Goal: Information Seeking & Learning: Learn about a topic

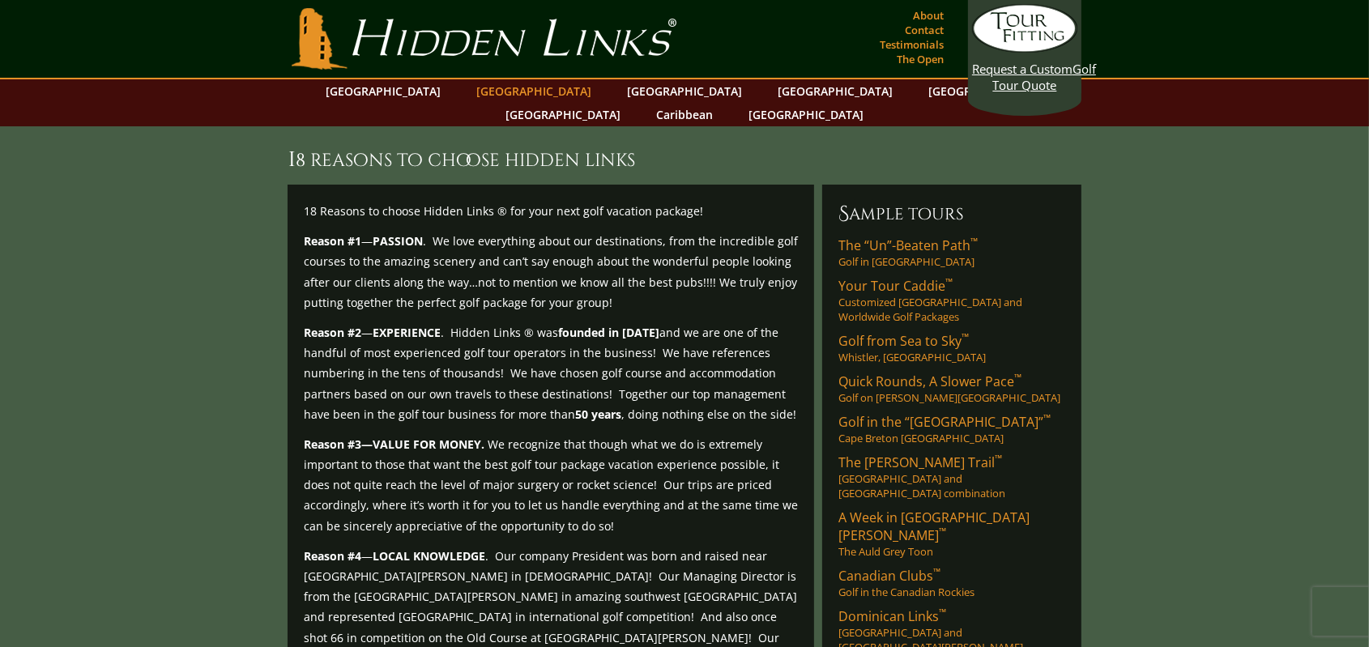
click at [505, 93] on link "[GEOGRAPHIC_DATA]" at bounding box center [533, 90] width 131 height 23
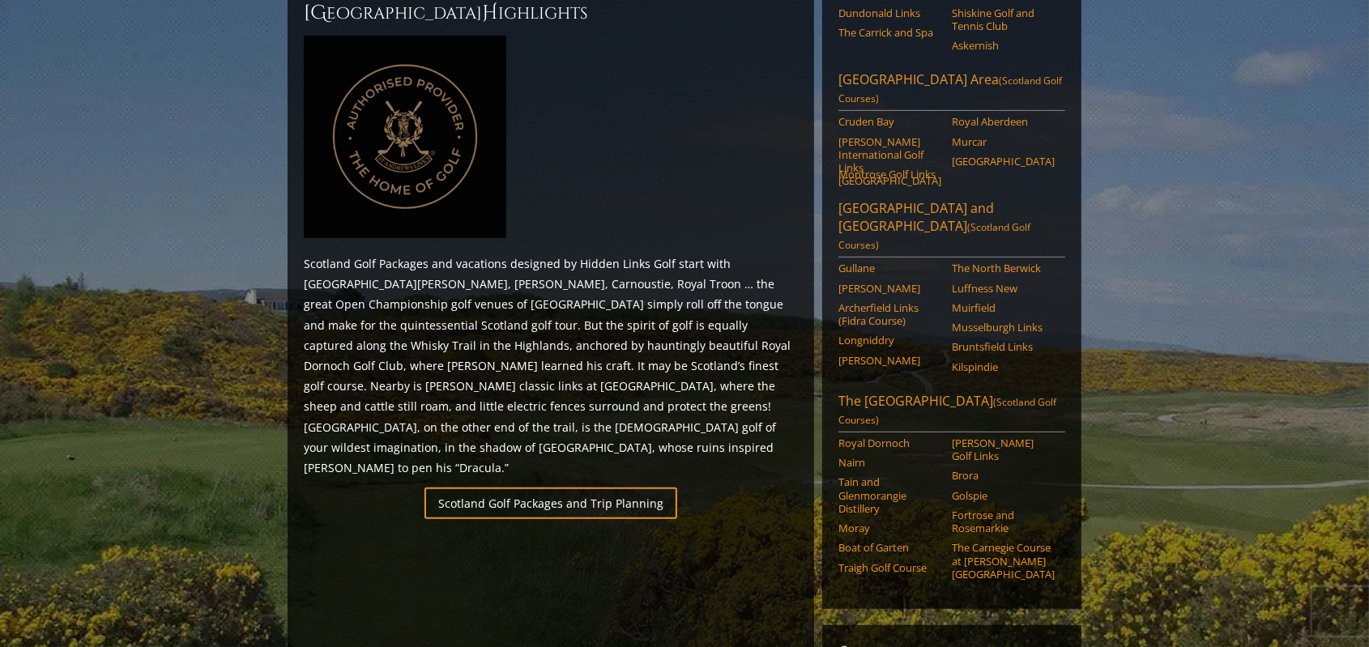
scroll to position [463, 0]
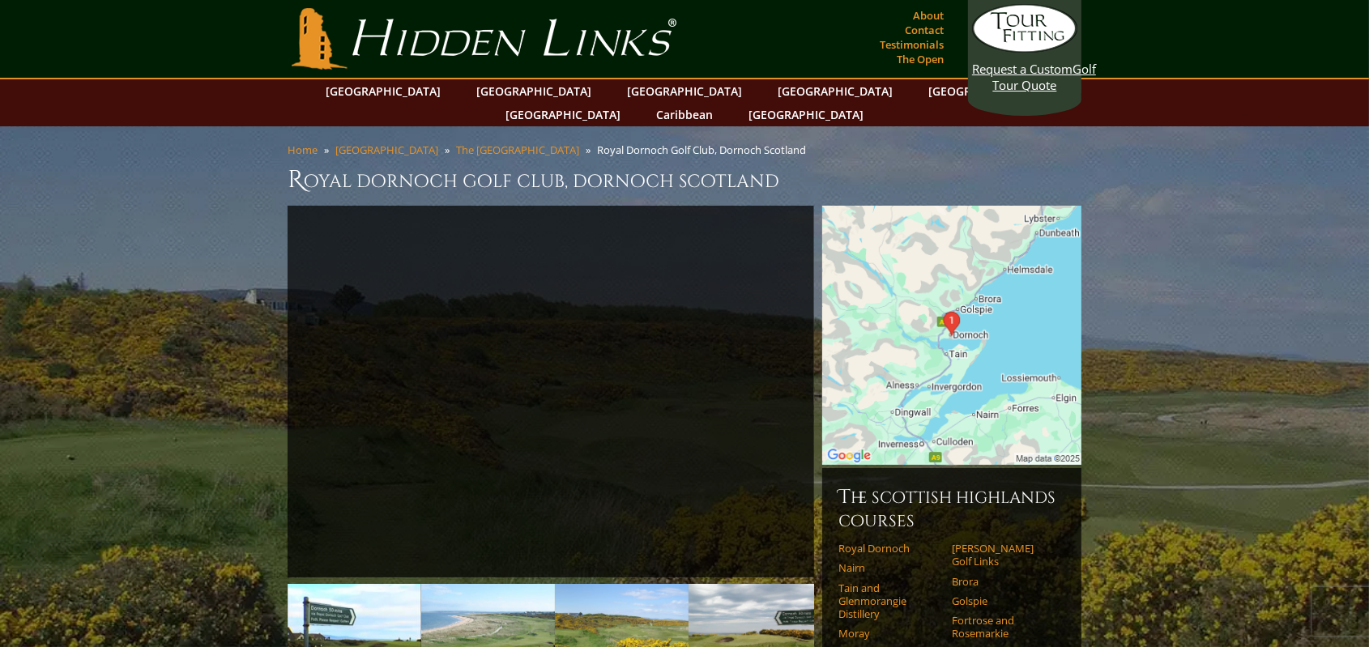
click at [961, 314] on img at bounding box center [951, 335] width 259 height 259
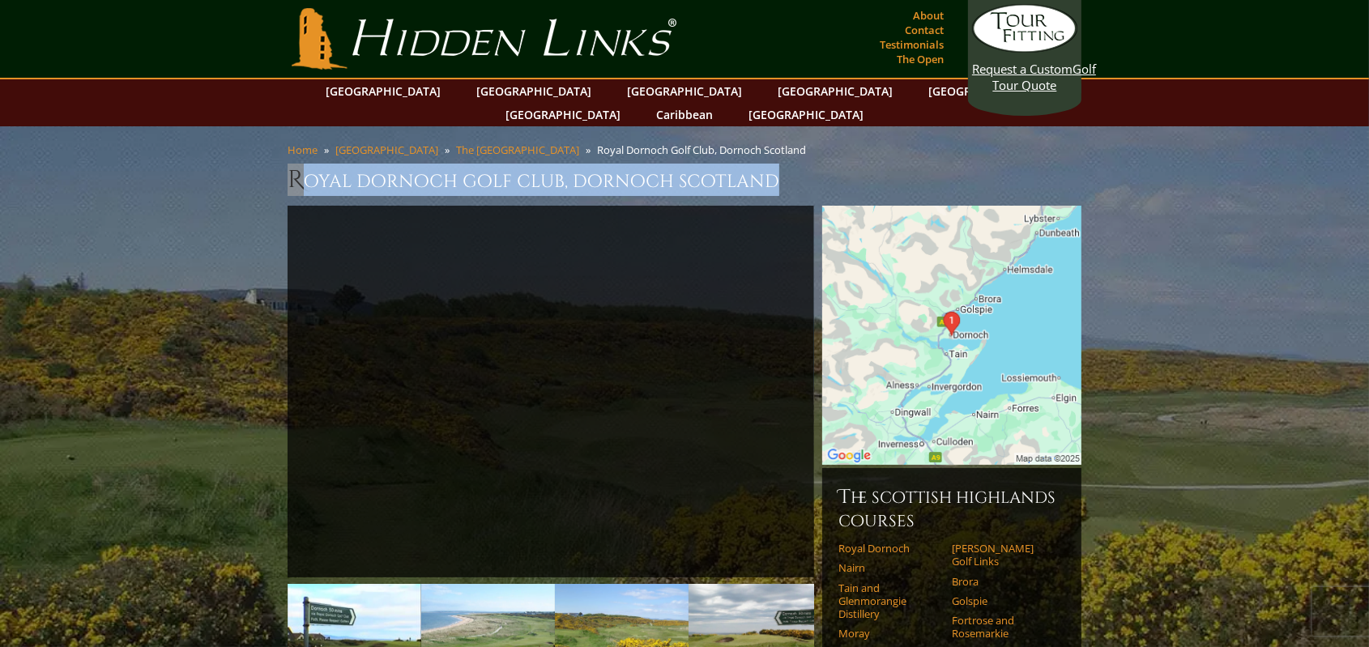
drag, startPoint x: 774, startPoint y: 157, endPoint x: 287, endPoint y: 168, distance: 486.8
click at [287, 168] on h1 "Royal Dornoch Golf Club, Dornoch Scotland" at bounding box center [684, 180] width 794 height 32
copy h1 "Royal Dornoch Golf Club, Dornoch Scotland"
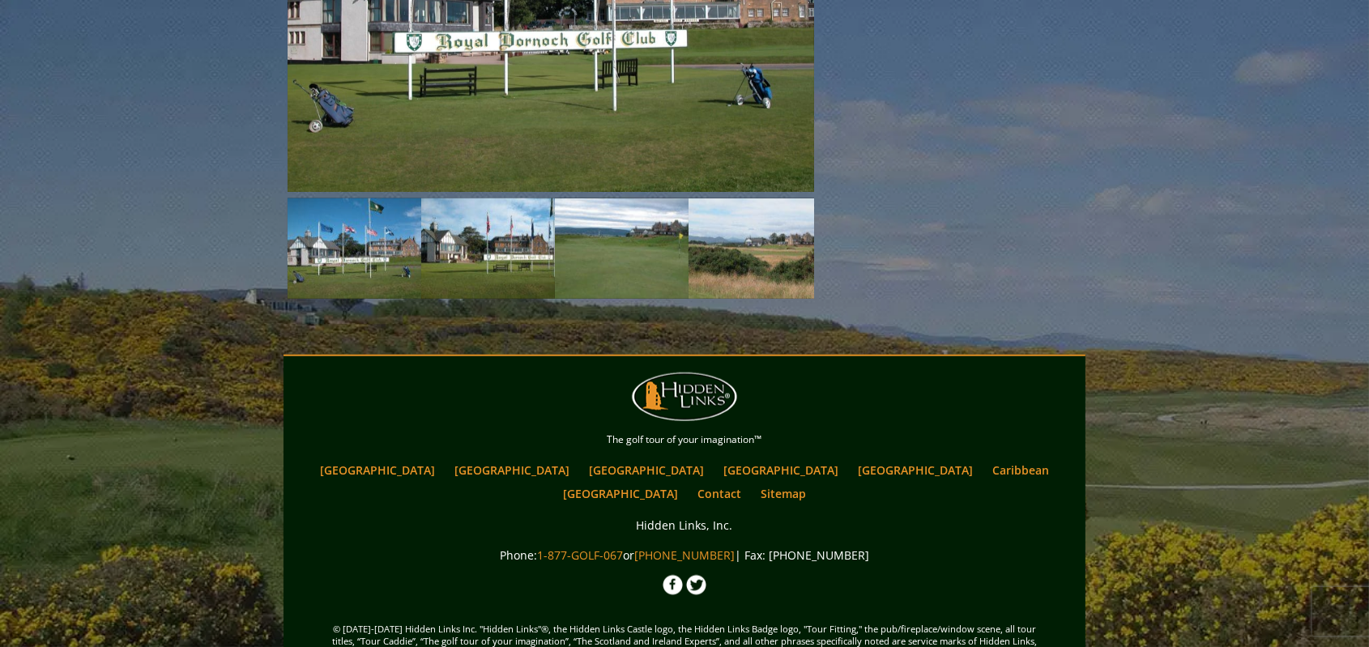
scroll to position [1631, 0]
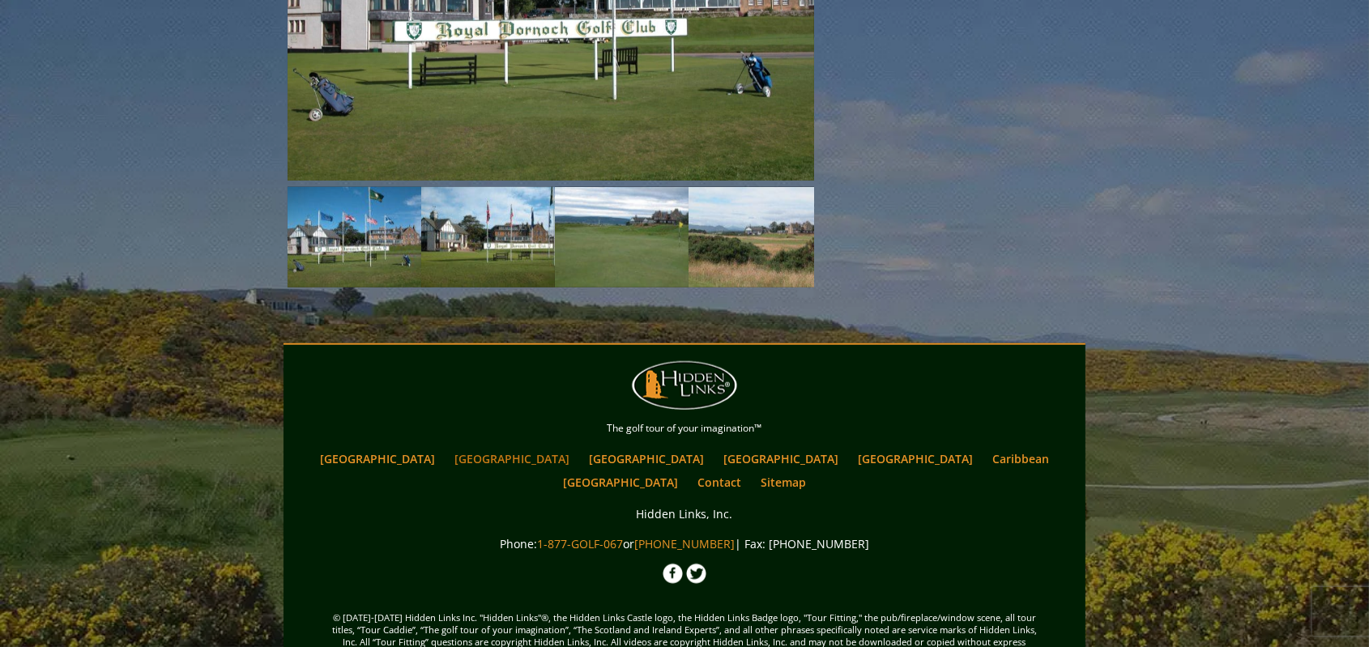
click at [505, 447] on link "[GEOGRAPHIC_DATA]" at bounding box center [511, 458] width 131 height 23
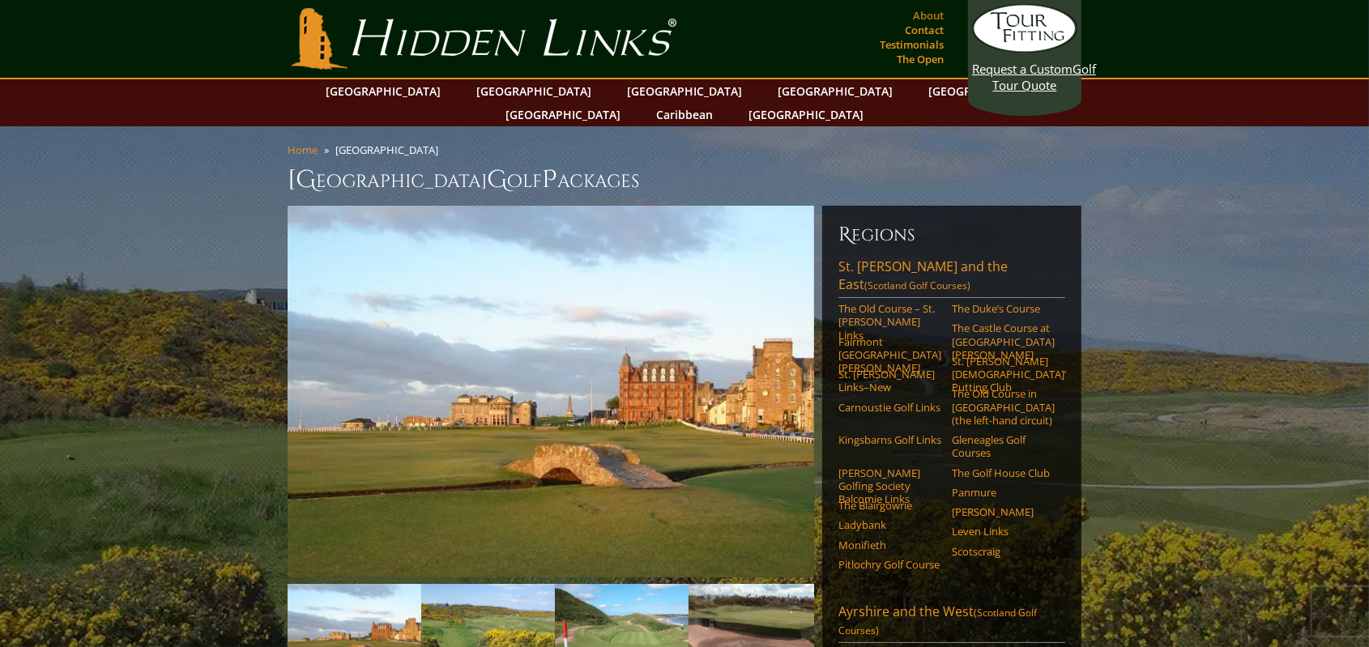
click at [923, 14] on link "About" at bounding box center [928, 15] width 39 height 23
